Goal: Information Seeking & Learning: Learn about a topic

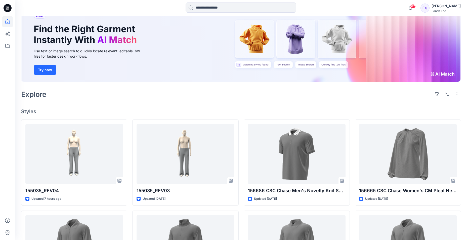
scroll to position [50, 0]
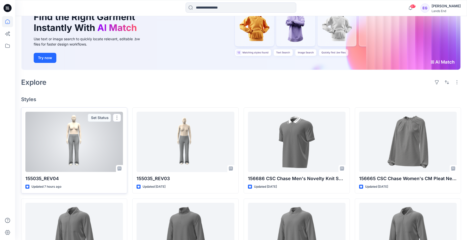
click at [58, 179] on p "155035_REV04" at bounding box center [74, 178] width 98 height 7
click at [98, 144] on div at bounding box center [74, 142] width 98 height 60
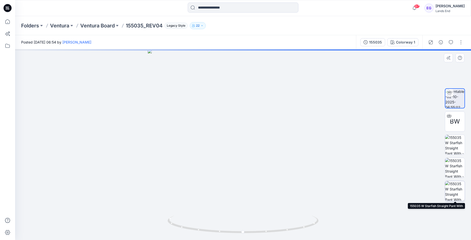
click at [463, 188] on img at bounding box center [455, 191] width 20 height 20
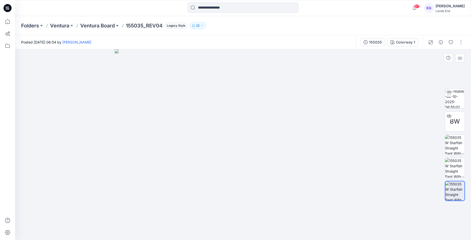
drag, startPoint x: 323, startPoint y: 66, endPoint x: 325, endPoint y: 103, distance: 37.0
click at [325, 103] on img at bounding box center [243, 144] width 257 height 191
drag, startPoint x: 305, startPoint y: 147, endPoint x: 307, endPoint y: 132, distance: 15.0
click at [307, 132] on img at bounding box center [242, 136] width 349 height 208
click at [458, 144] on img at bounding box center [455, 145] width 20 height 20
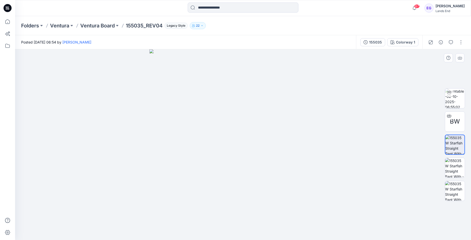
click at [282, 113] on img at bounding box center [243, 144] width 187 height 191
drag, startPoint x: 278, startPoint y: 86, endPoint x: 278, endPoint y: 134, distance: 47.8
click at [278, 134] on img at bounding box center [242, 127] width 349 height 226
drag, startPoint x: 275, startPoint y: 113, endPoint x: 273, endPoint y: 129, distance: 16.5
click at [273, 129] on img at bounding box center [243, 140] width 303 height 200
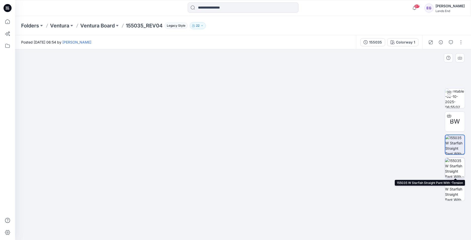
click at [453, 169] on img at bounding box center [455, 168] width 20 height 20
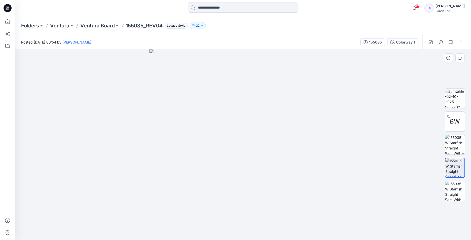
click at [272, 121] on img at bounding box center [243, 144] width 187 height 191
drag, startPoint x: 268, startPoint y: 102, endPoint x: 263, endPoint y: 134, distance: 32.0
click at [263, 134] on img at bounding box center [243, 143] width 257 height 196
